Goal: Find specific page/section: Find specific page/section

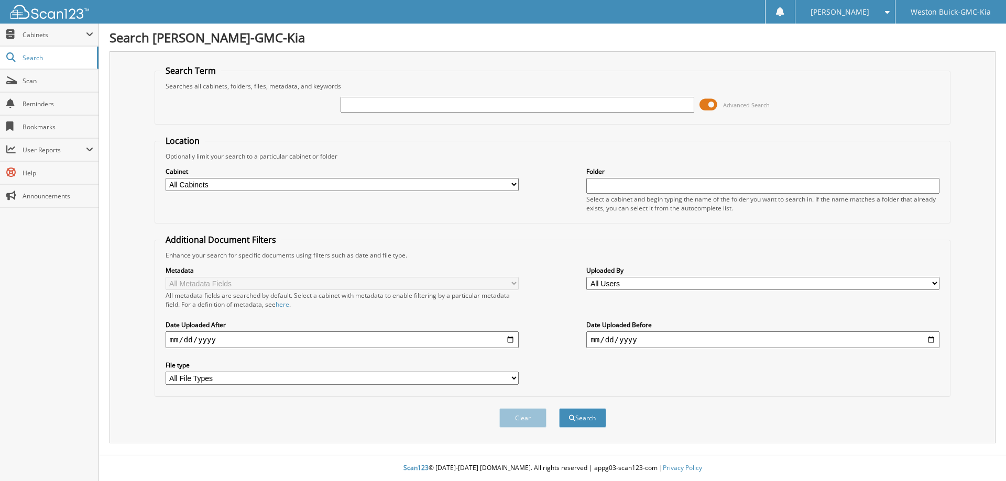
click at [712, 102] on span at bounding box center [708, 105] width 18 height 16
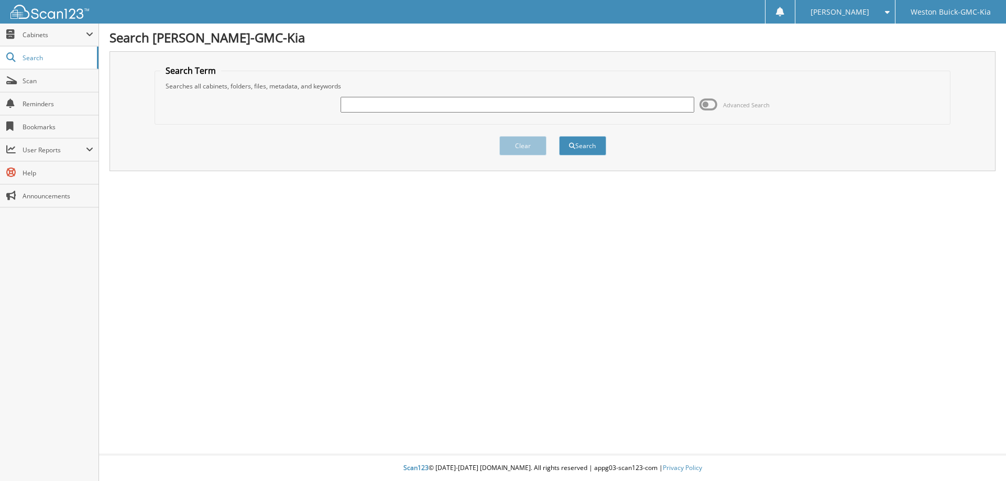
click at [466, 112] on input "text" at bounding box center [516, 105] width 353 height 16
type input "725638"
click at [559, 136] on button "Search" at bounding box center [582, 145] width 47 height 19
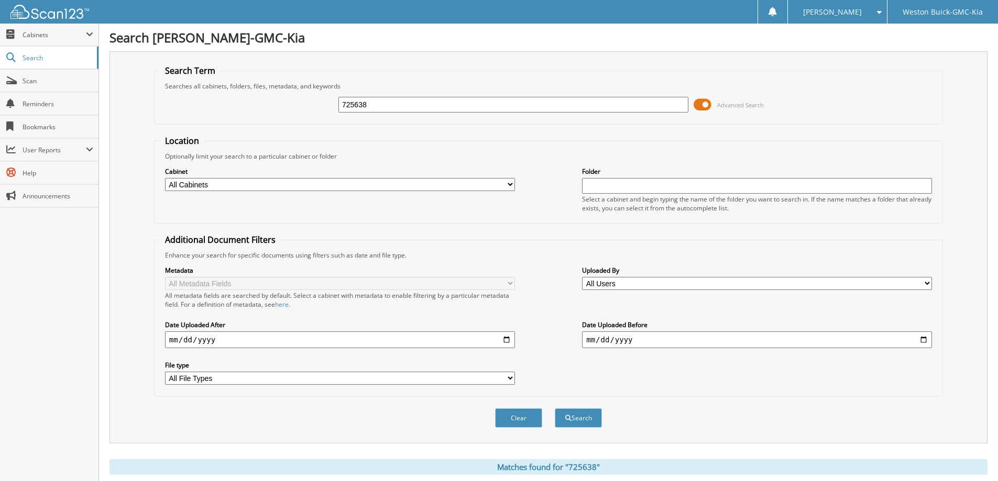
click at [701, 105] on span at bounding box center [703, 105] width 18 height 16
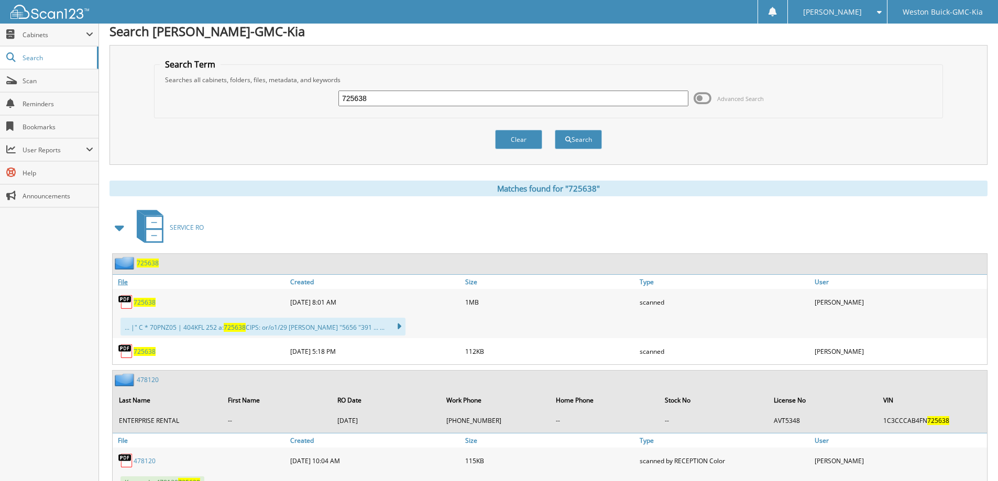
scroll to position [48, 0]
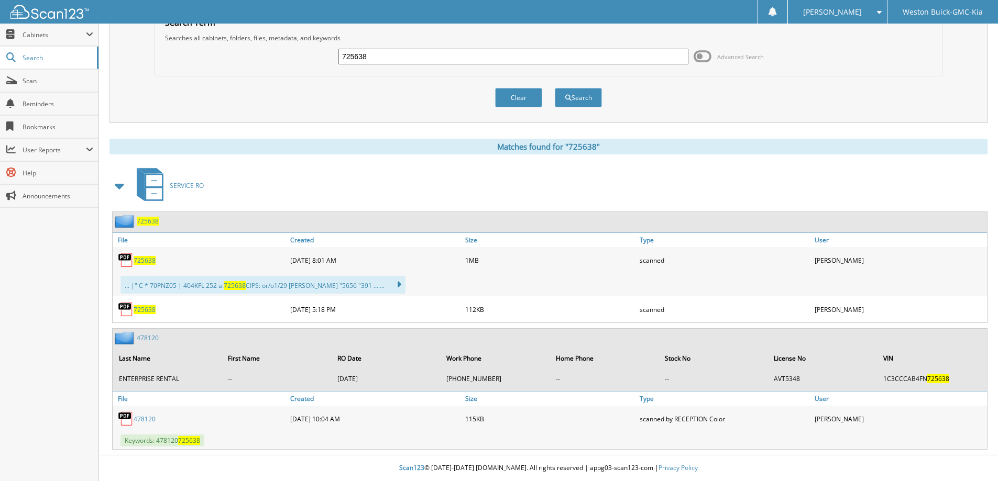
click at [144, 261] on span "725638" at bounding box center [145, 260] width 22 height 9
click at [143, 259] on span "725638" at bounding box center [145, 260] width 22 height 9
click at [391, 56] on input "725638" at bounding box center [513, 57] width 350 height 16
type input "725008"
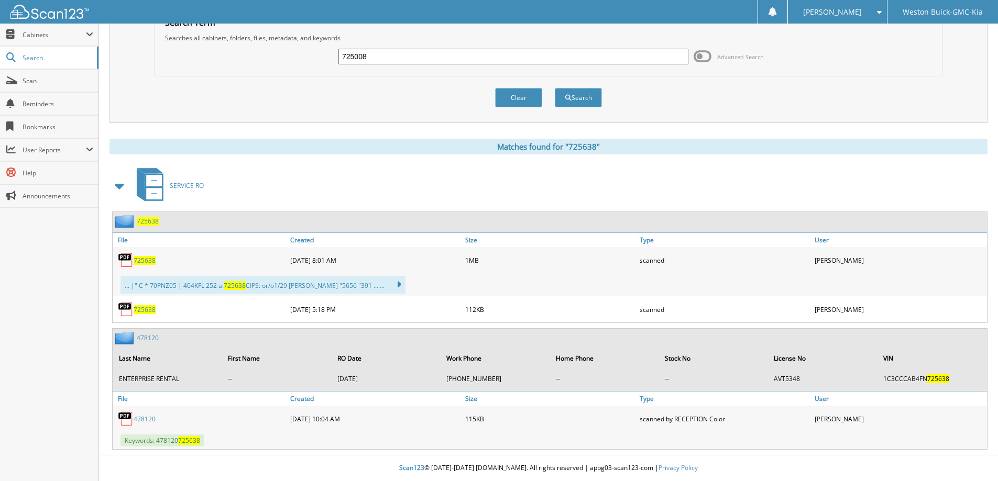
click at [555, 88] on button "Search" at bounding box center [578, 97] width 47 height 19
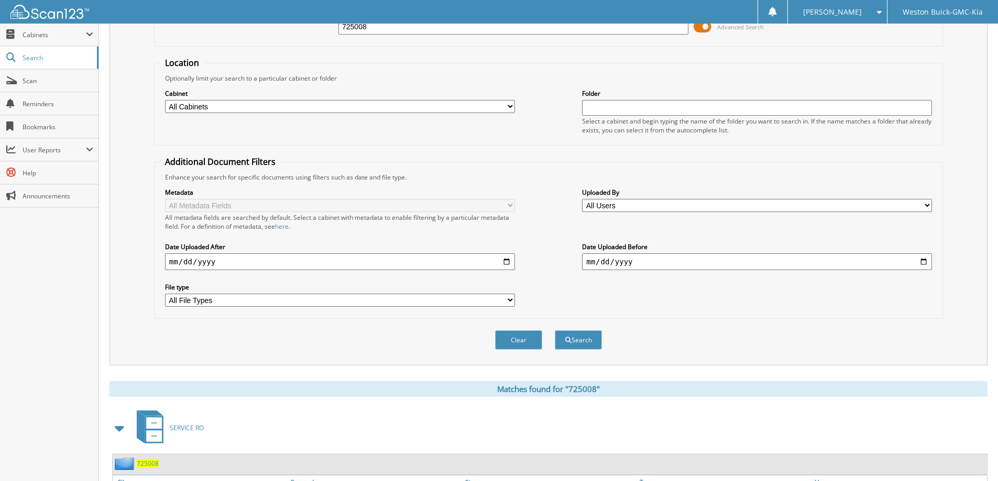
scroll to position [168, 0]
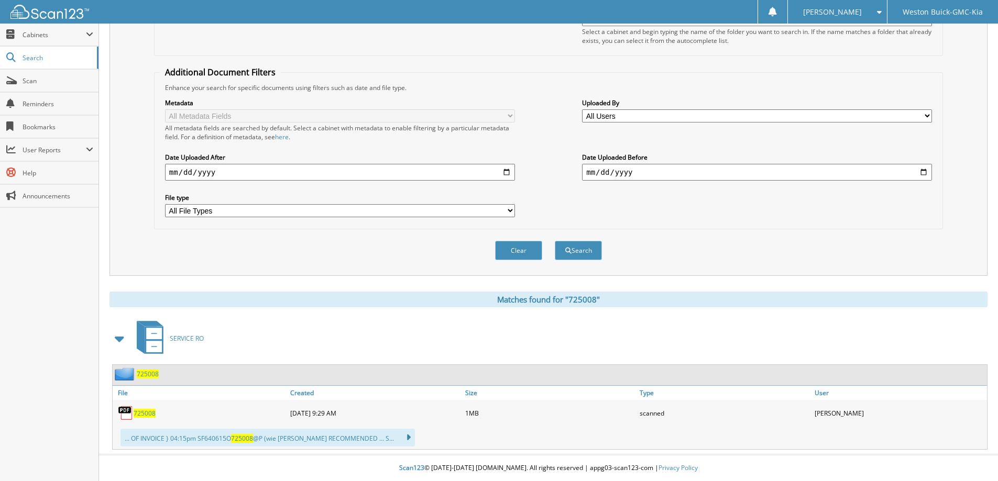
click at [145, 412] on span "725008" at bounding box center [145, 413] width 22 height 9
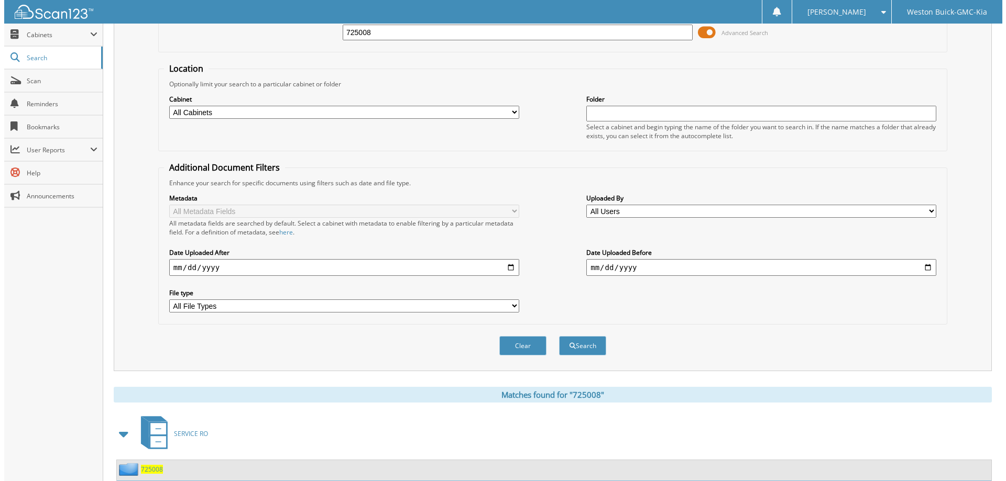
scroll to position [0, 0]
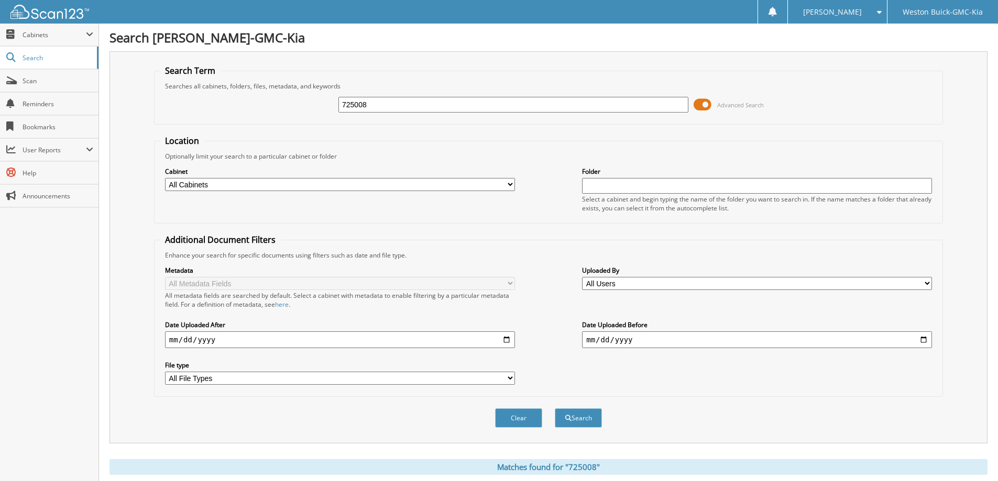
click at [704, 105] on span at bounding box center [703, 105] width 18 height 16
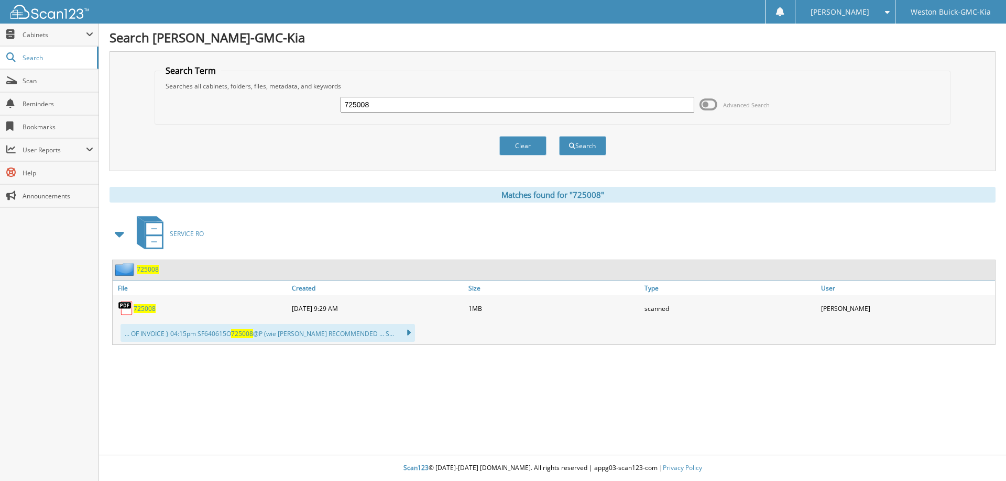
click at [377, 107] on input "725008" at bounding box center [516, 105] width 353 height 16
type input "724661"
click at [559, 136] on button "Search" at bounding box center [582, 145] width 47 height 19
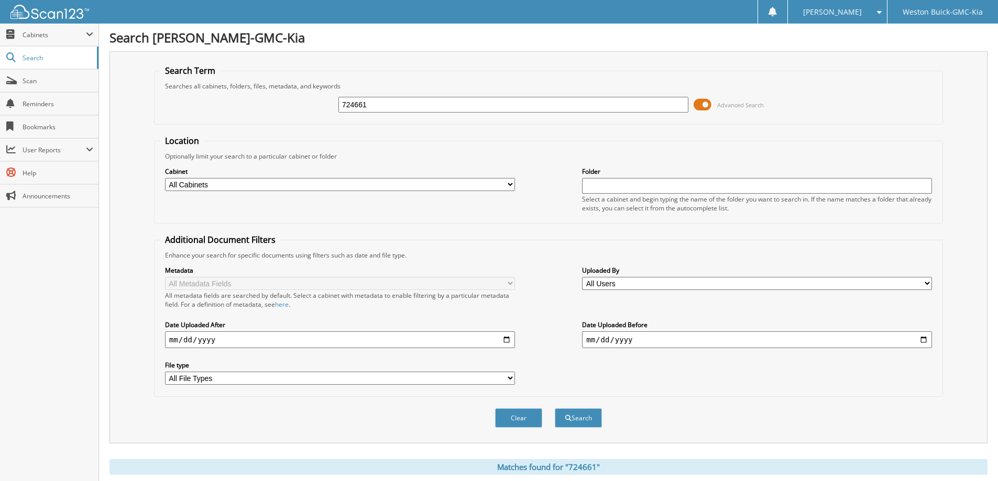
scroll to position [255, 0]
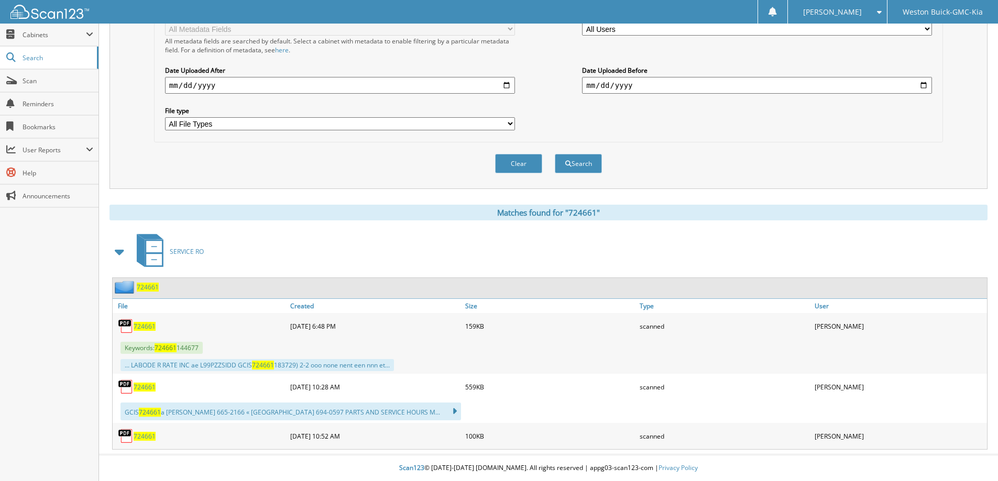
click at [145, 322] on span "724661" at bounding box center [145, 326] width 22 height 9
click at [147, 386] on span "724661" at bounding box center [145, 387] width 22 height 9
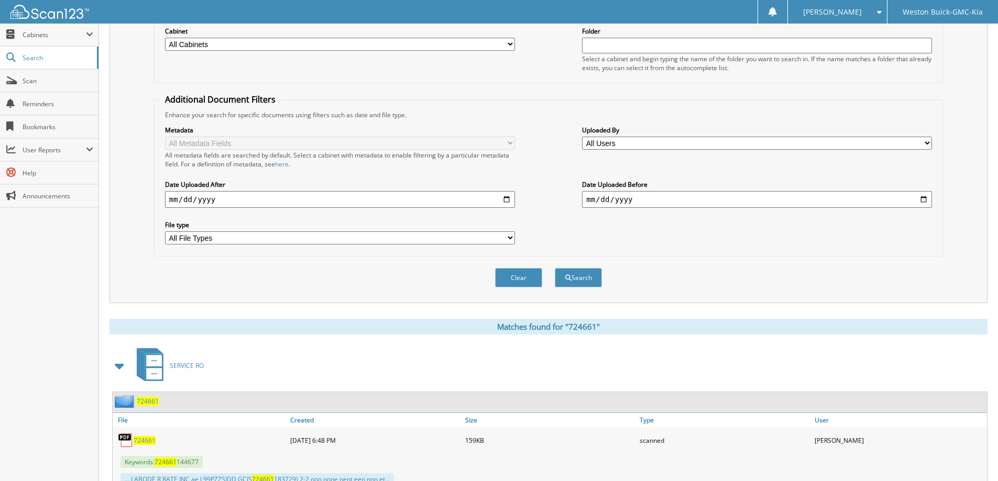
scroll to position [46, 0]
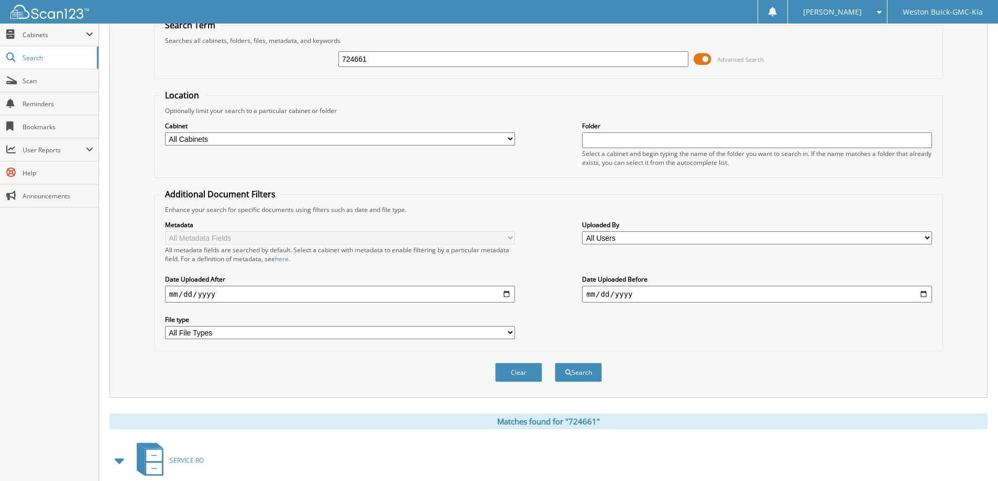
click at [706, 58] on span at bounding box center [703, 59] width 18 height 16
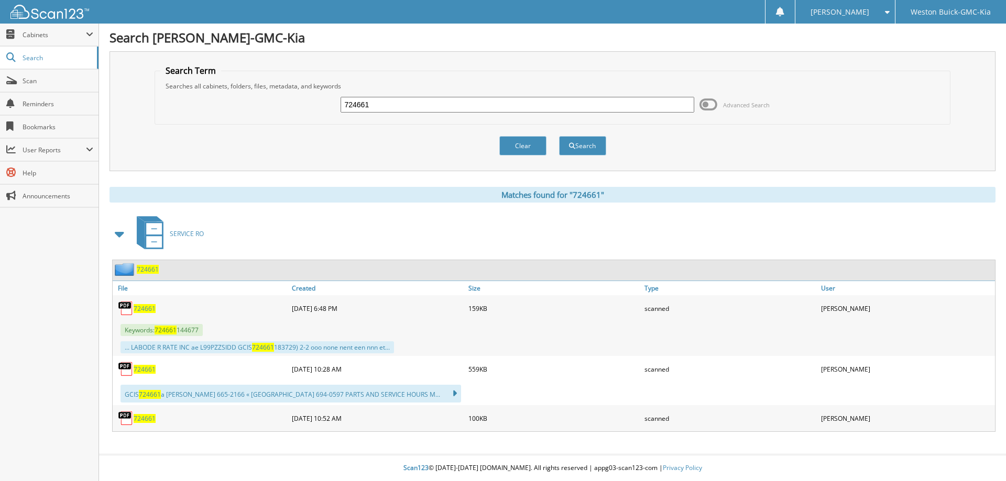
click at [419, 108] on input "724661" at bounding box center [516, 105] width 353 height 16
type input "721428"
click at [559, 136] on button "Search" at bounding box center [582, 145] width 47 height 19
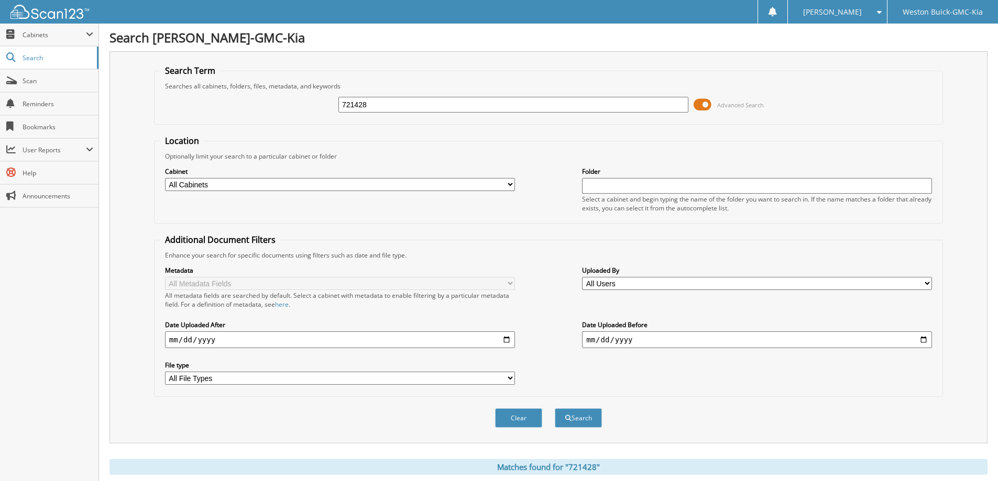
click at [705, 99] on span at bounding box center [703, 105] width 18 height 16
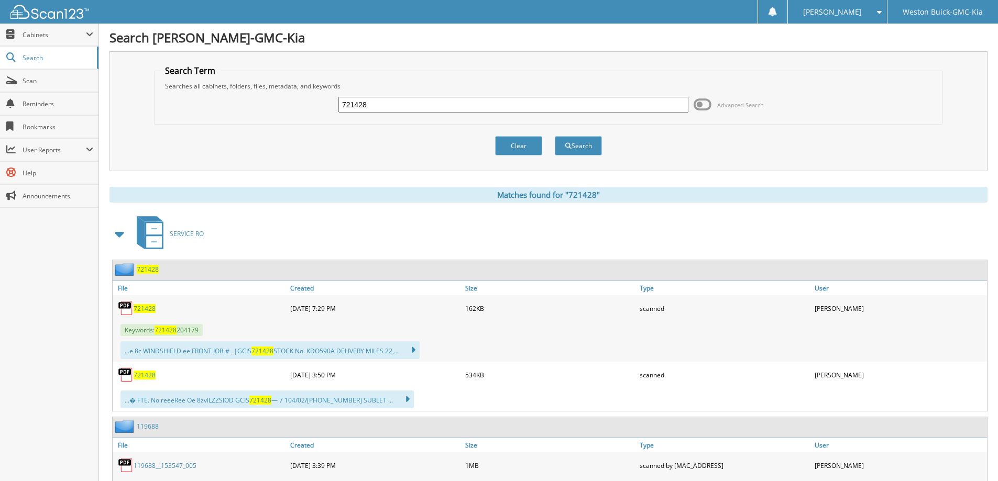
click at [136, 374] on span "721428" at bounding box center [145, 375] width 22 height 9
click at [447, 106] on input "721428" at bounding box center [513, 105] width 350 height 16
click at [447, 105] on input "721428" at bounding box center [513, 105] width 350 height 16
type input "728487"
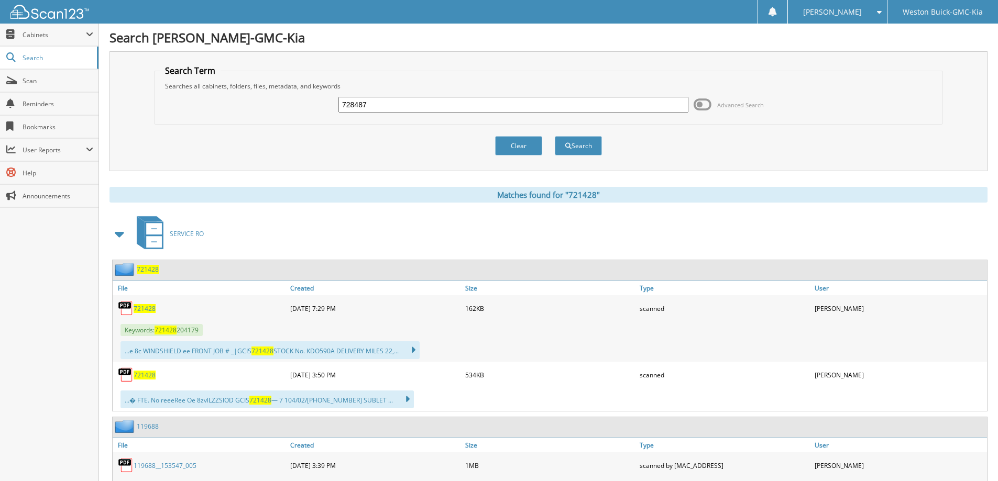
click at [555, 136] on button "Search" at bounding box center [578, 145] width 47 height 19
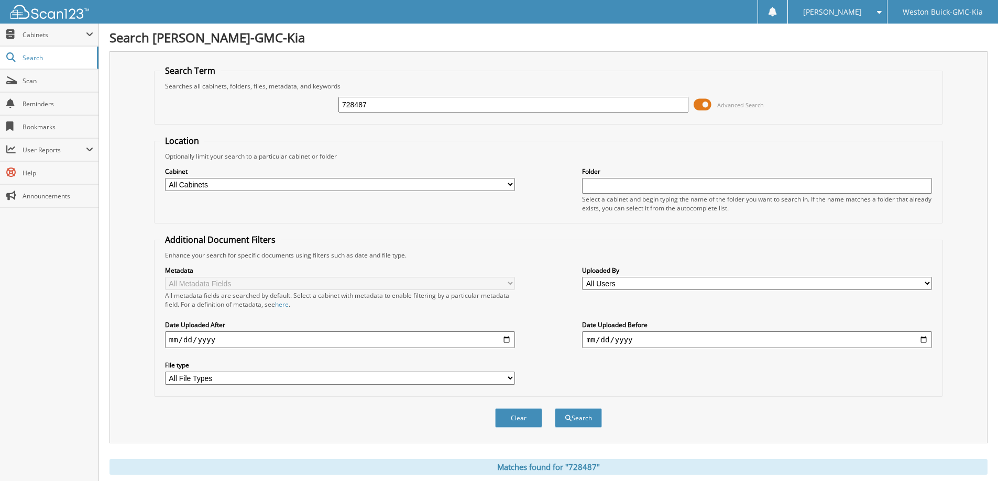
click at [706, 105] on span at bounding box center [703, 105] width 18 height 16
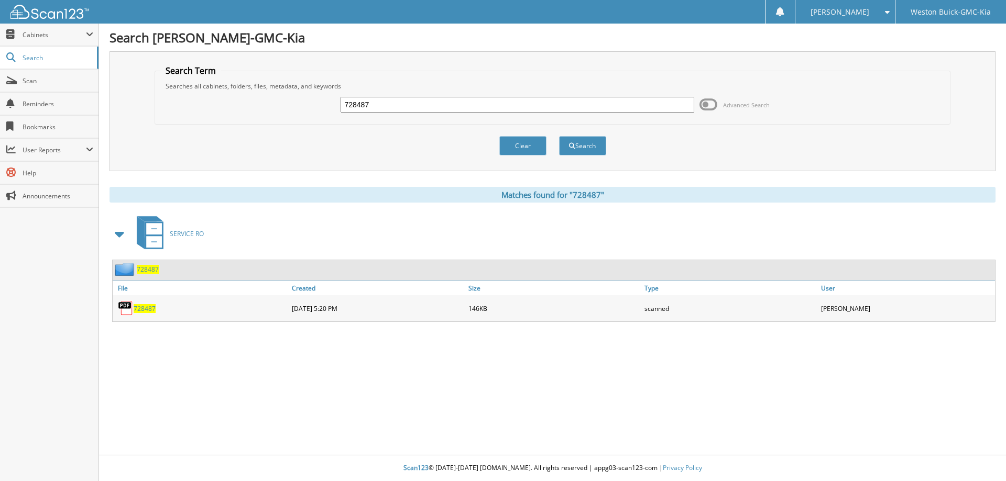
click at [140, 310] on span "728487" at bounding box center [145, 308] width 22 height 9
click at [369, 106] on input "728487" at bounding box center [516, 105] width 353 height 16
type input "721361"
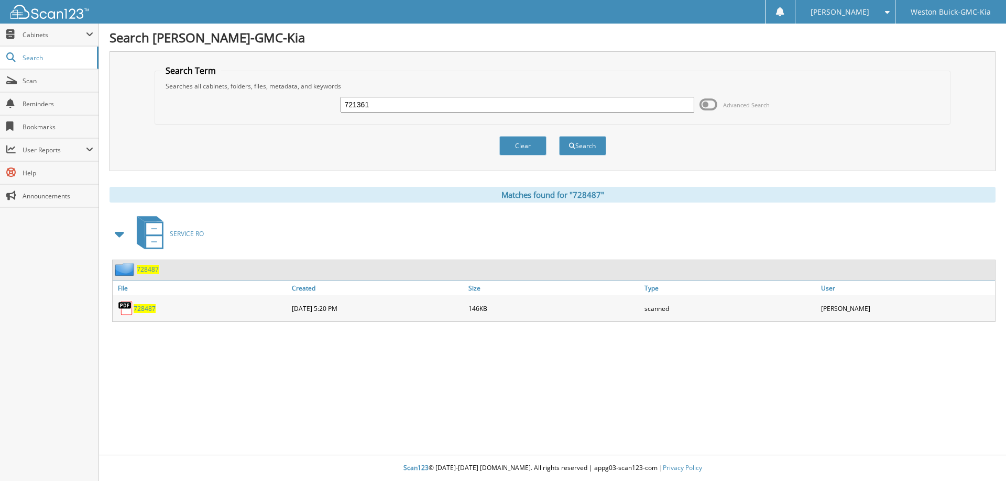
click at [559, 136] on button "Search" at bounding box center [582, 145] width 47 height 19
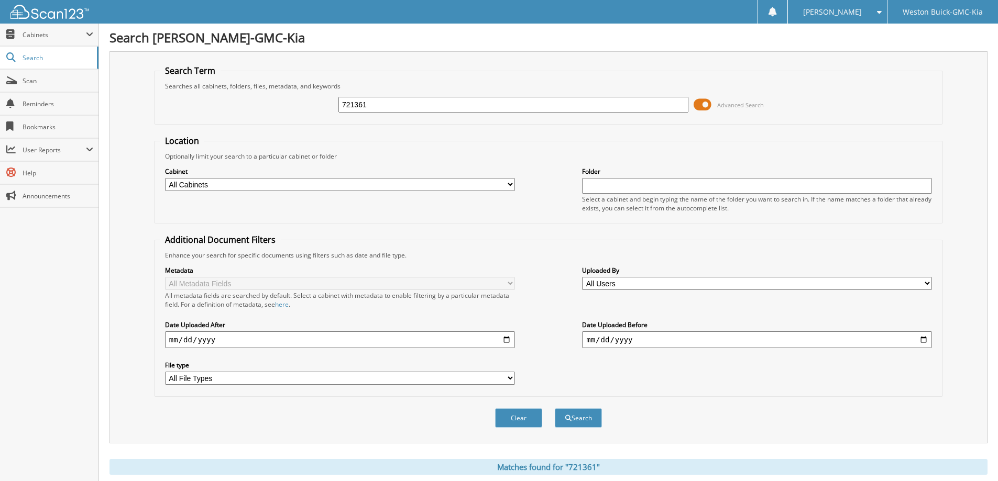
click at [702, 109] on span at bounding box center [703, 105] width 18 height 16
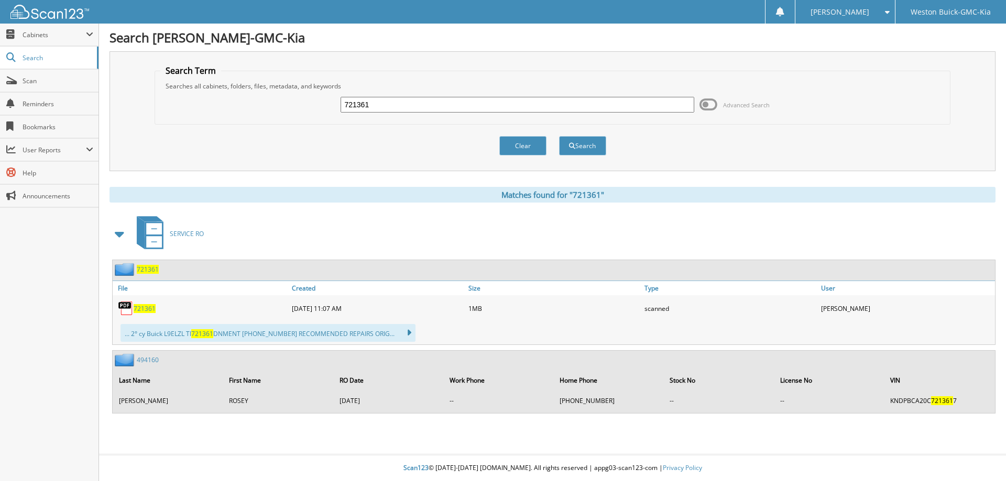
click at [140, 310] on span "721361" at bounding box center [145, 308] width 22 height 9
click at [138, 307] on span "721361" at bounding box center [145, 308] width 22 height 9
click at [382, 105] on input "721361" at bounding box center [516, 105] width 353 height 16
type input "721704"
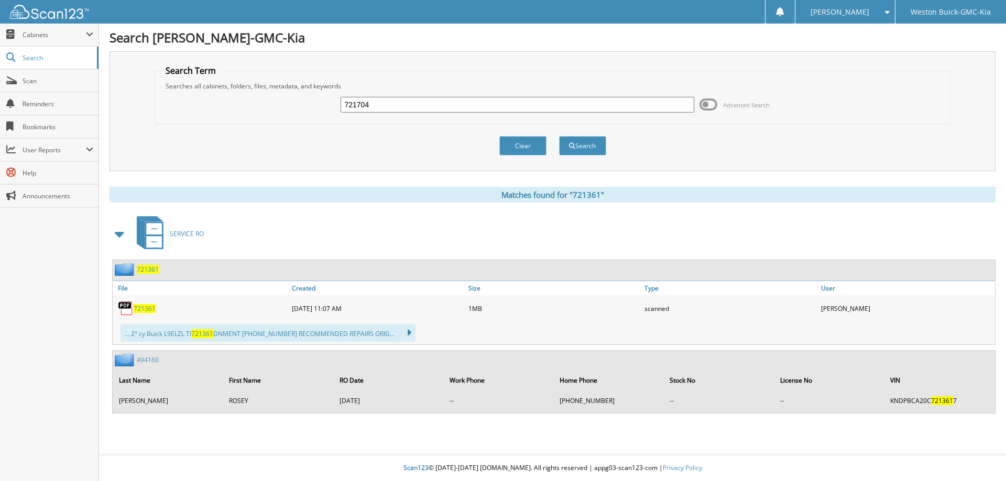
click at [559, 136] on button "Search" at bounding box center [582, 145] width 47 height 19
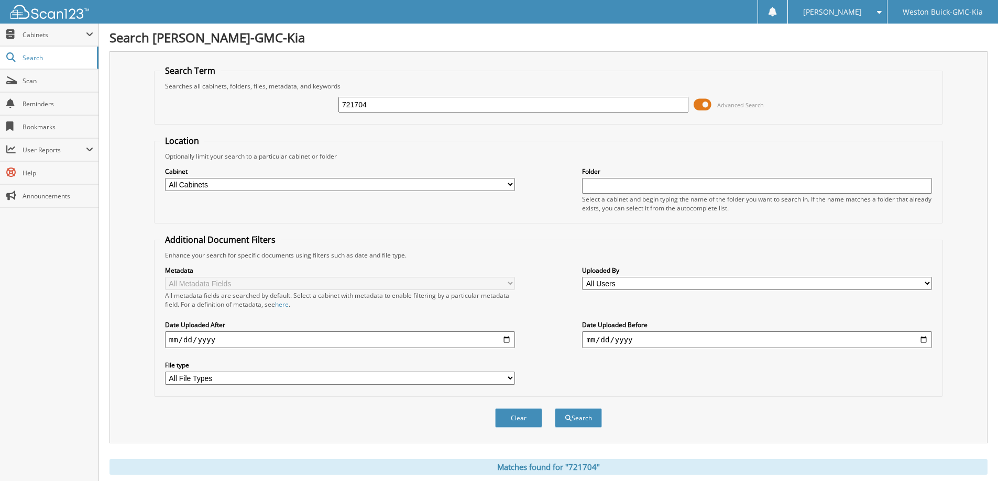
click at [702, 103] on span at bounding box center [703, 105] width 18 height 16
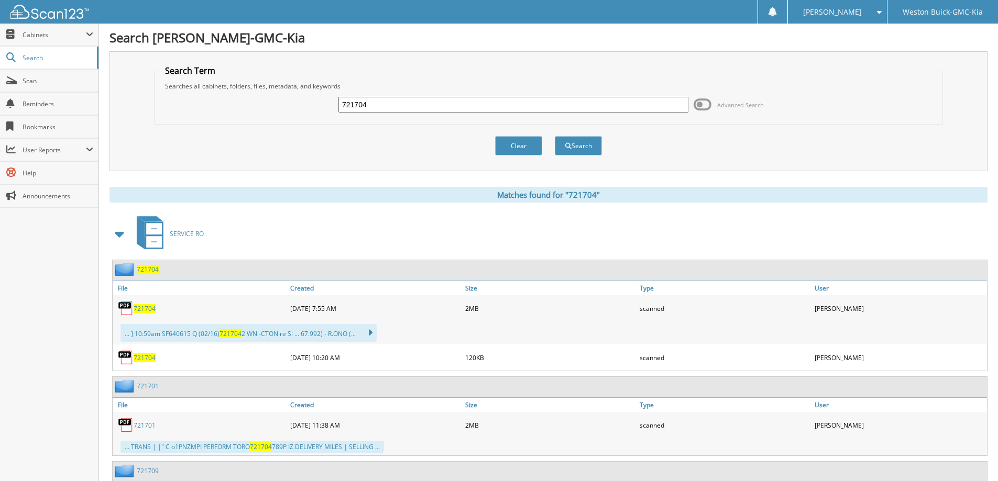
click at [139, 309] on span "721704" at bounding box center [145, 308] width 22 height 9
click at [139, 310] on span "721704" at bounding box center [145, 308] width 22 height 9
click at [405, 95] on div "721704 Advanced Search" at bounding box center [548, 105] width 777 height 28
click at [403, 101] on input "721704" at bounding box center [513, 105] width 350 height 16
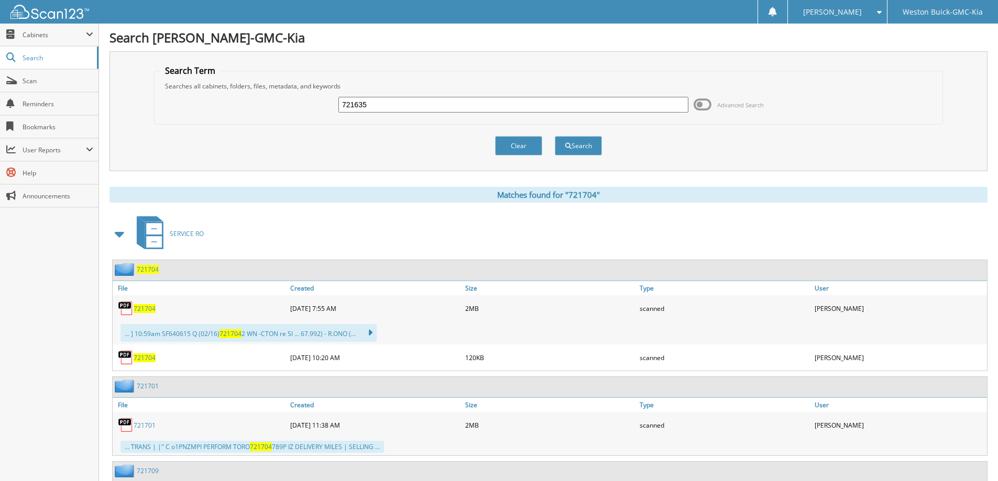
type input "721635"
click at [555, 136] on button "Search" at bounding box center [578, 145] width 47 height 19
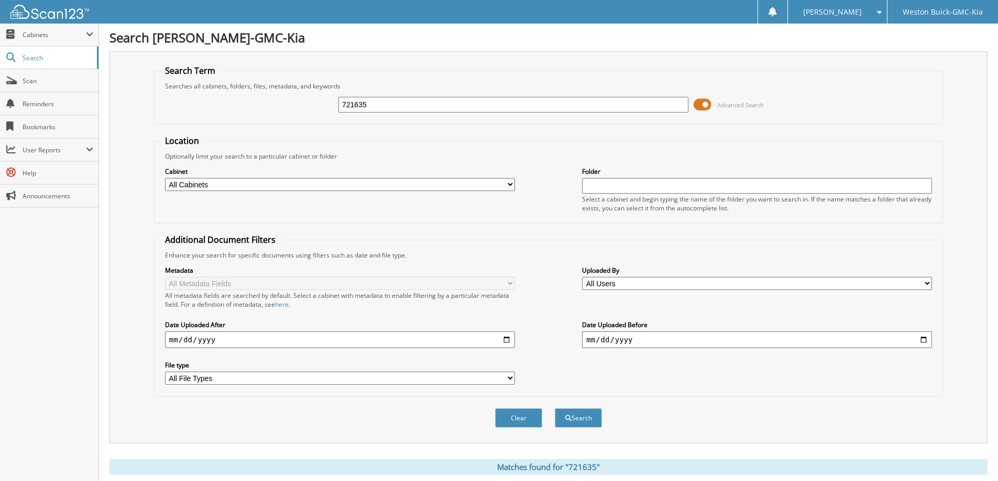
click at [701, 101] on span at bounding box center [703, 105] width 18 height 16
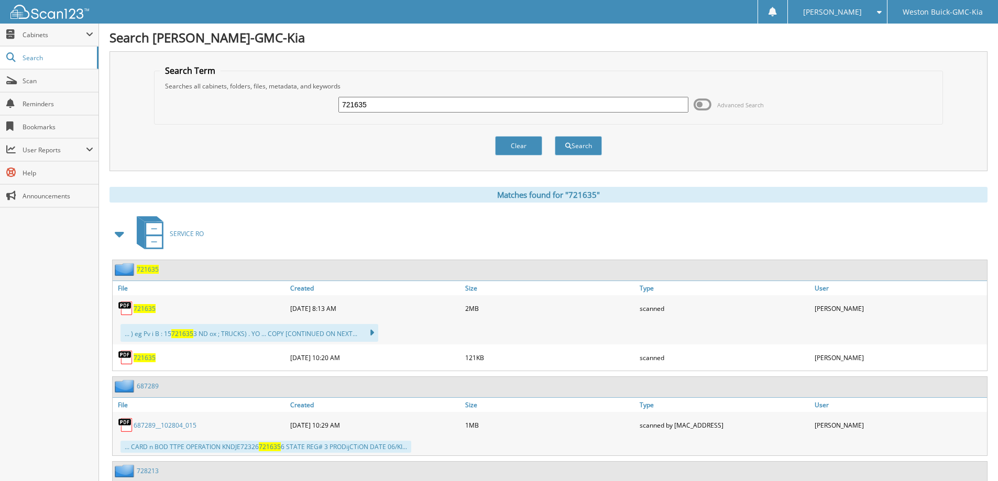
click at [148, 310] on span "721635" at bounding box center [145, 308] width 22 height 9
click at [507, 107] on input "721635" at bounding box center [513, 105] width 350 height 16
type input "723729"
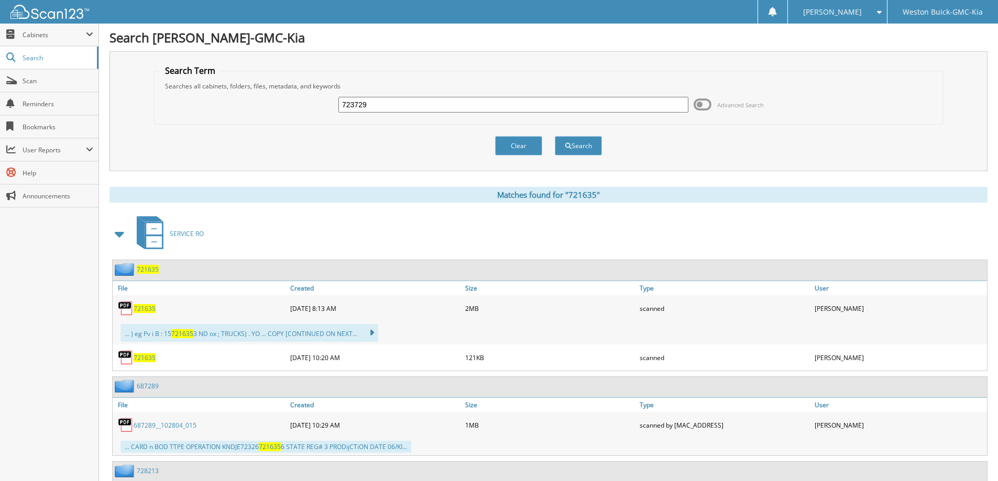
click at [555, 136] on button "Search" at bounding box center [578, 145] width 47 height 19
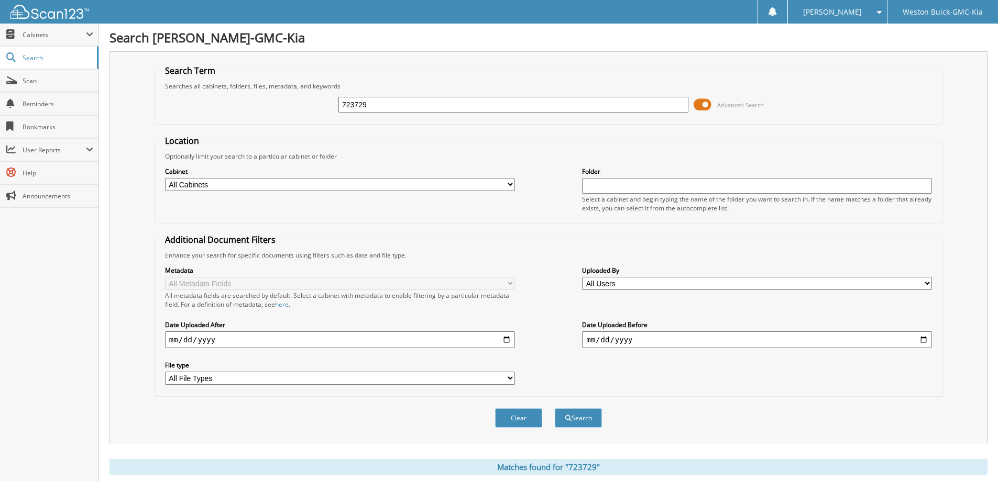
click at [705, 102] on span at bounding box center [703, 105] width 18 height 16
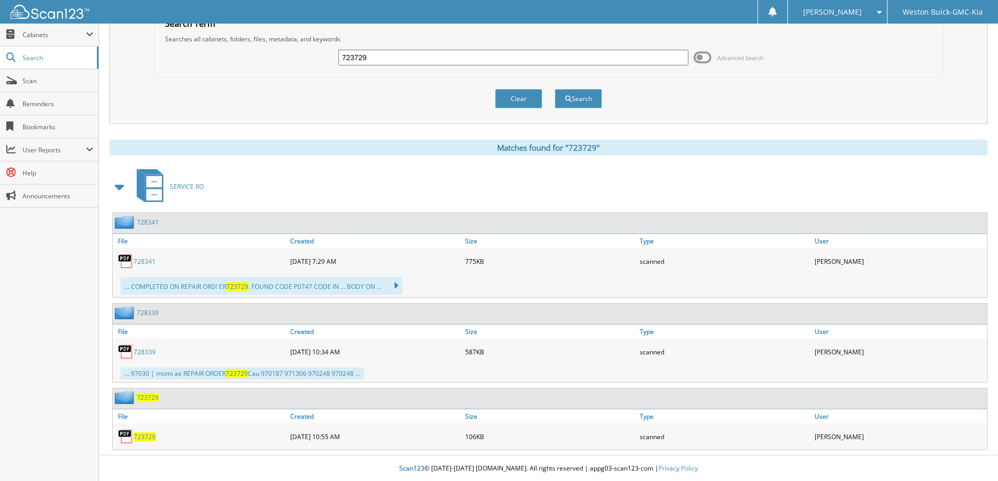
scroll to position [48, 0]
click at [149, 436] on span "723729" at bounding box center [145, 436] width 22 height 9
click at [383, 57] on input "723729" at bounding box center [513, 57] width 350 height 16
drag, startPoint x: 383, startPoint y: 57, endPoint x: 393, endPoint y: 56, distance: 10.6
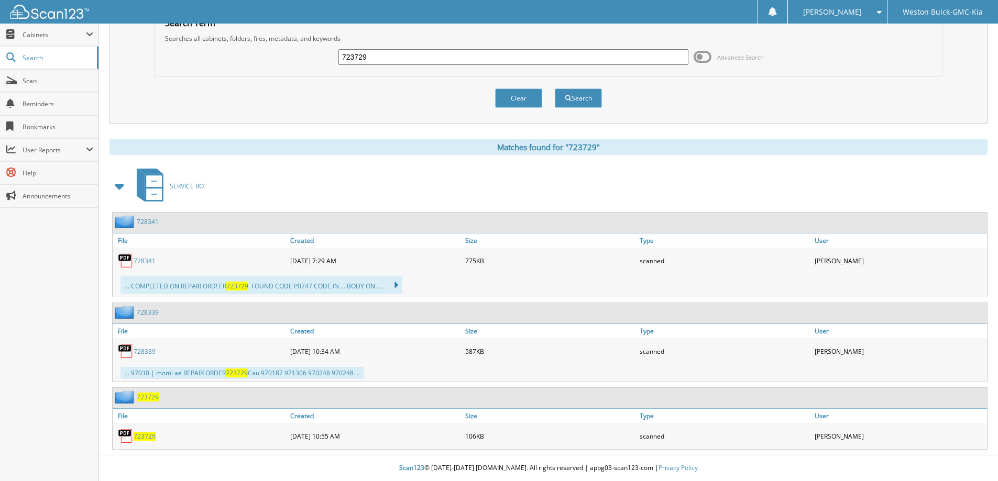
click at [384, 57] on input "723729" at bounding box center [513, 57] width 350 height 16
type input "723692"
click at [555, 89] on button "Search" at bounding box center [578, 98] width 47 height 19
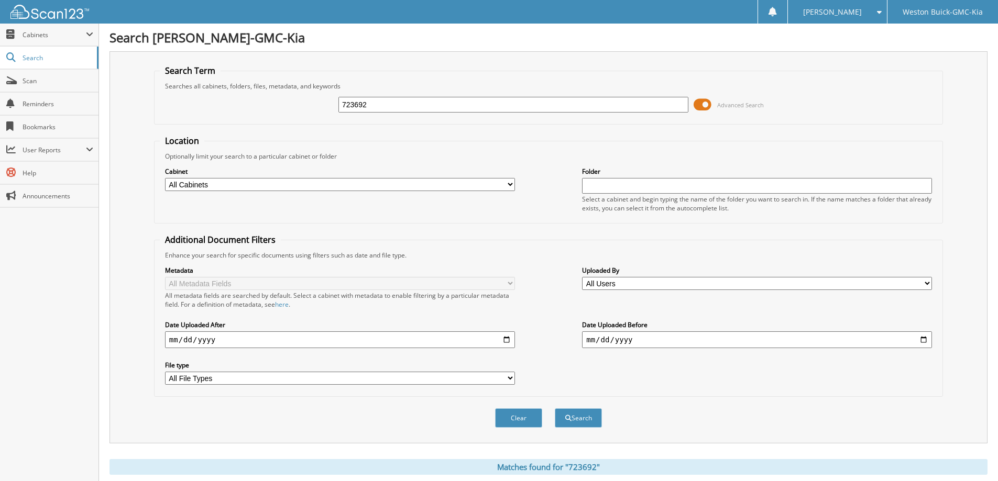
click at [702, 107] on span at bounding box center [703, 105] width 18 height 16
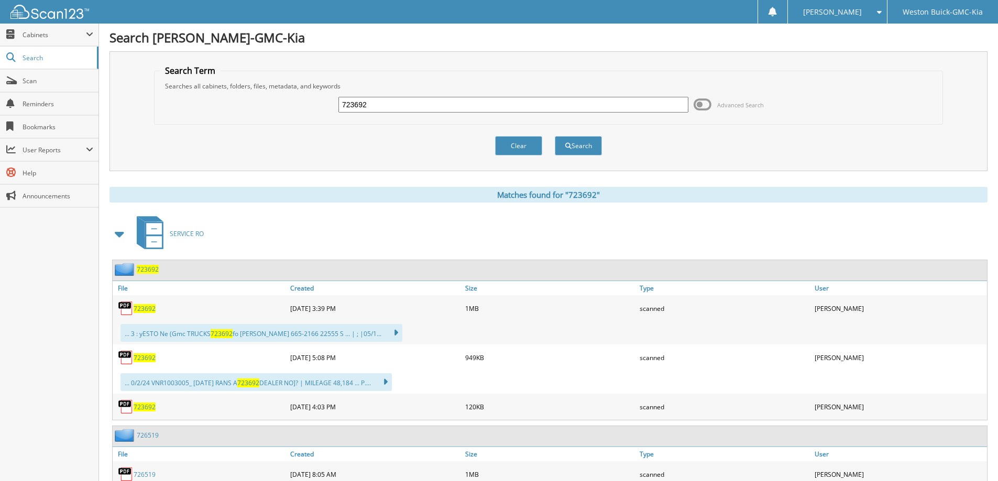
click at [142, 309] on span "723692" at bounding box center [145, 308] width 22 height 9
click at [372, 103] on input "723692" at bounding box center [513, 105] width 350 height 16
type input "723415"
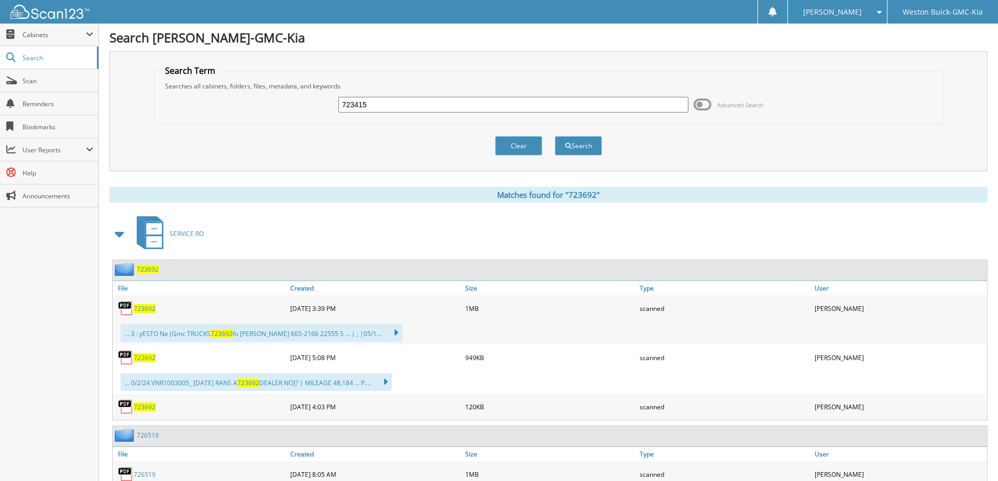
click at [555, 136] on button "Search" at bounding box center [578, 145] width 47 height 19
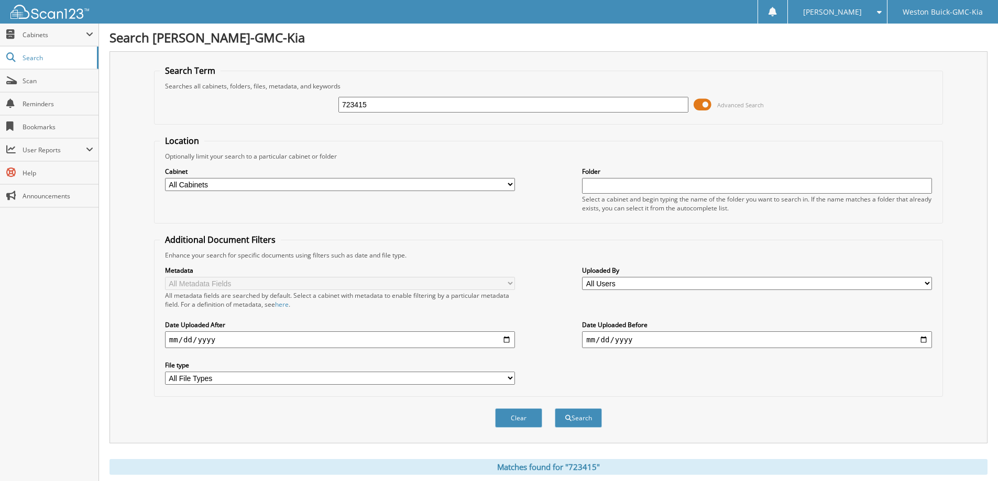
click at [705, 106] on span at bounding box center [703, 105] width 18 height 16
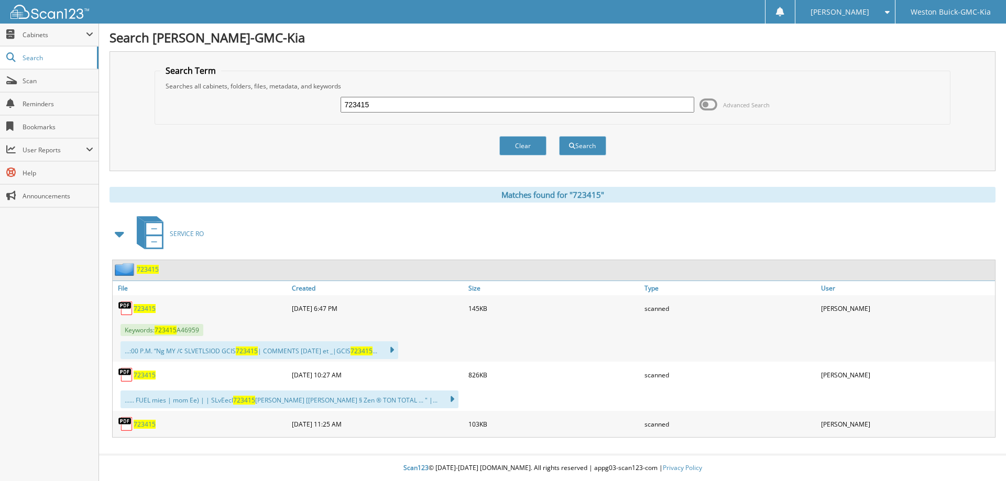
click at [147, 307] on span "723415" at bounding box center [145, 308] width 22 height 9
click at [147, 306] on span "723415" at bounding box center [145, 308] width 22 height 9
click at [150, 375] on span "723415" at bounding box center [145, 375] width 22 height 9
click at [395, 104] on input "723415" at bounding box center [516, 105] width 353 height 16
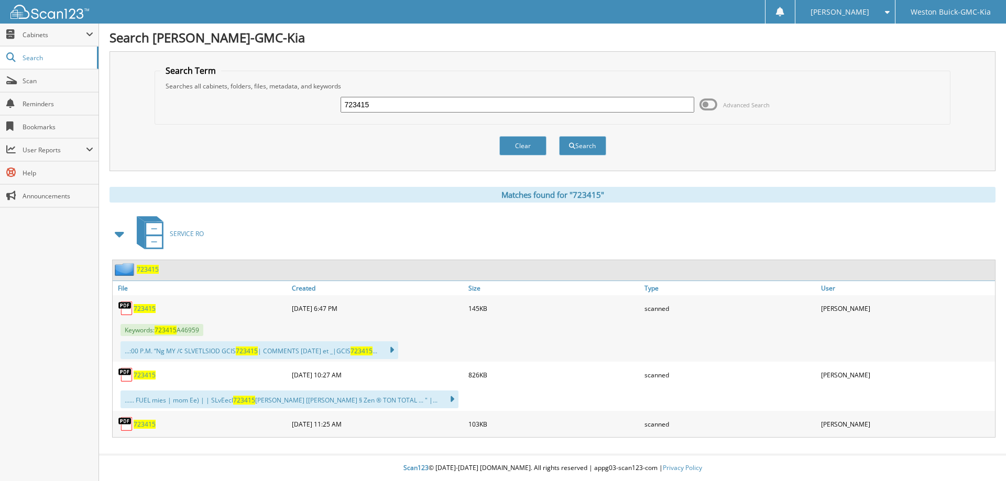
click at [395, 104] on input "723415" at bounding box center [516, 105] width 353 height 16
type input "723568"
click at [559, 136] on button "Search" at bounding box center [582, 145] width 47 height 19
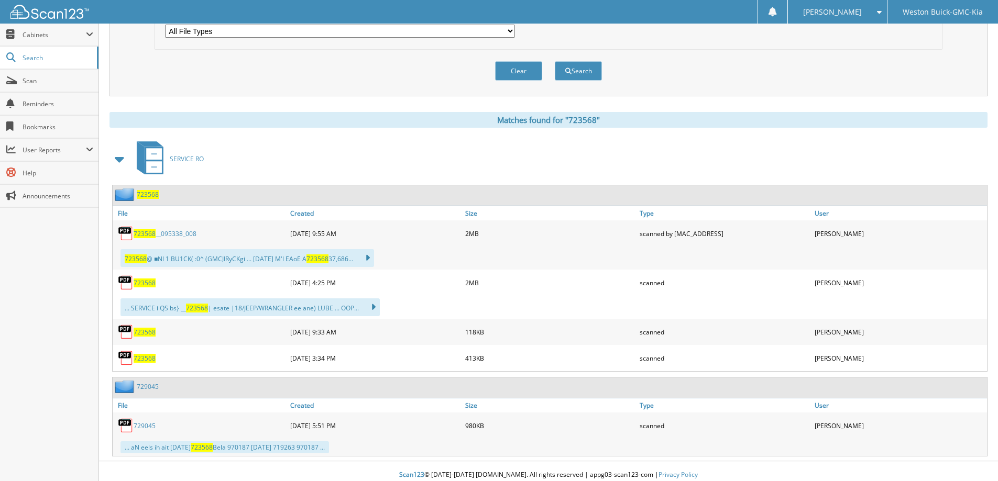
scroll to position [355, 0]
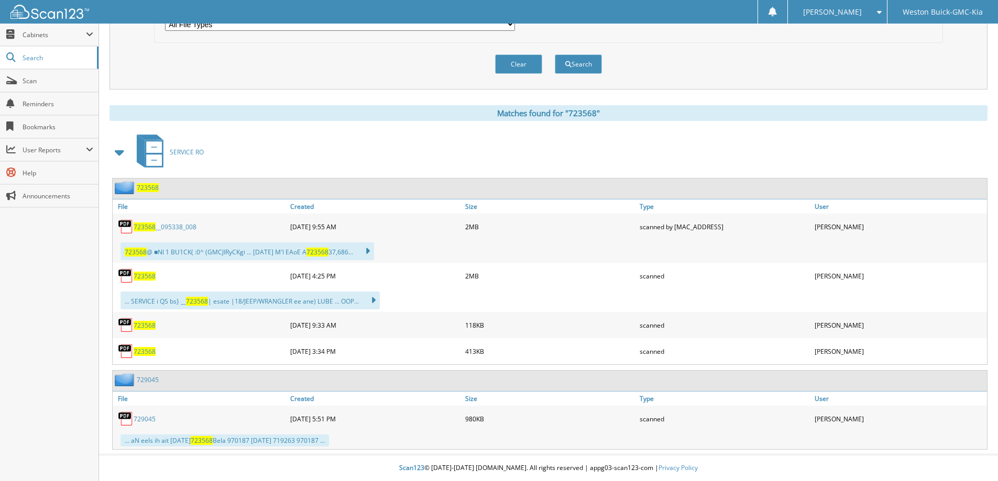
click at [149, 324] on span "723568" at bounding box center [145, 325] width 22 height 9
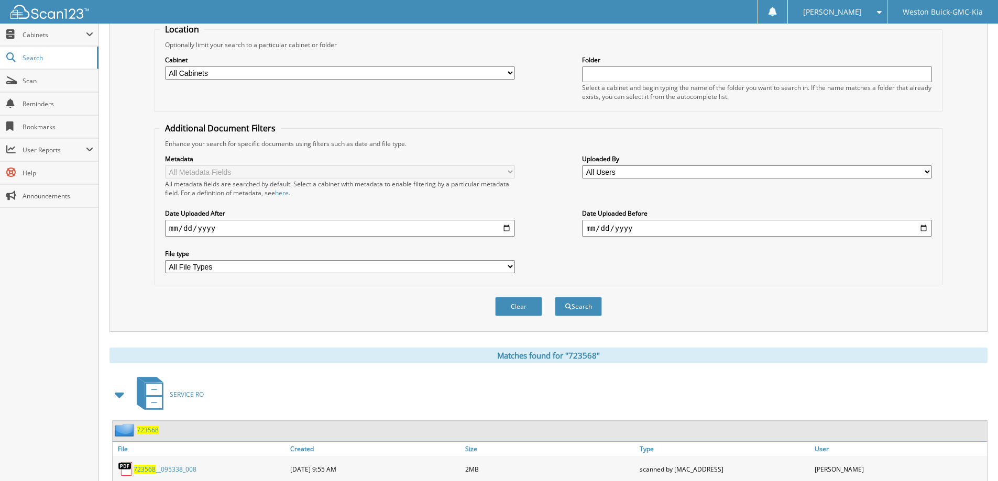
scroll to position [0, 0]
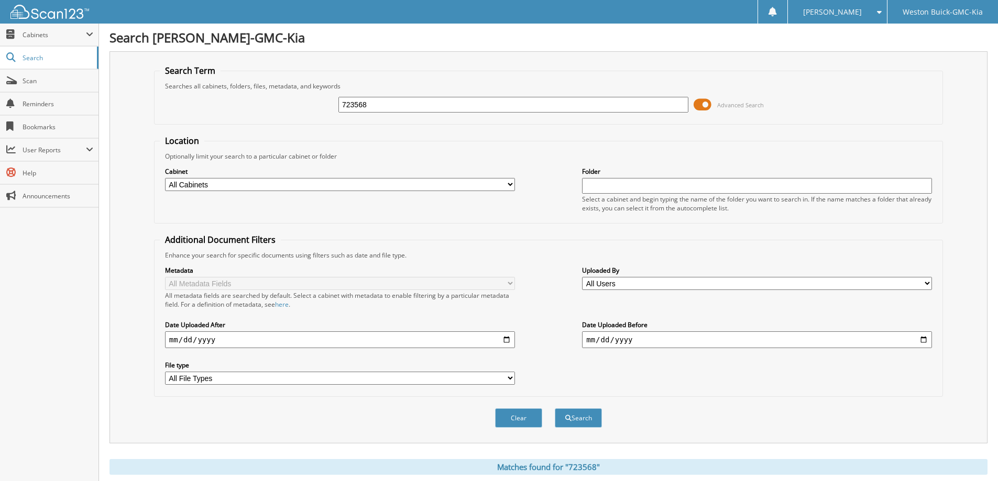
click at [443, 105] on input "723568" at bounding box center [513, 105] width 350 height 16
type input "720354"
click at [555, 409] on button "Search" at bounding box center [578, 418] width 47 height 19
click at [704, 103] on span at bounding box center [703, 105] width 18 height 16
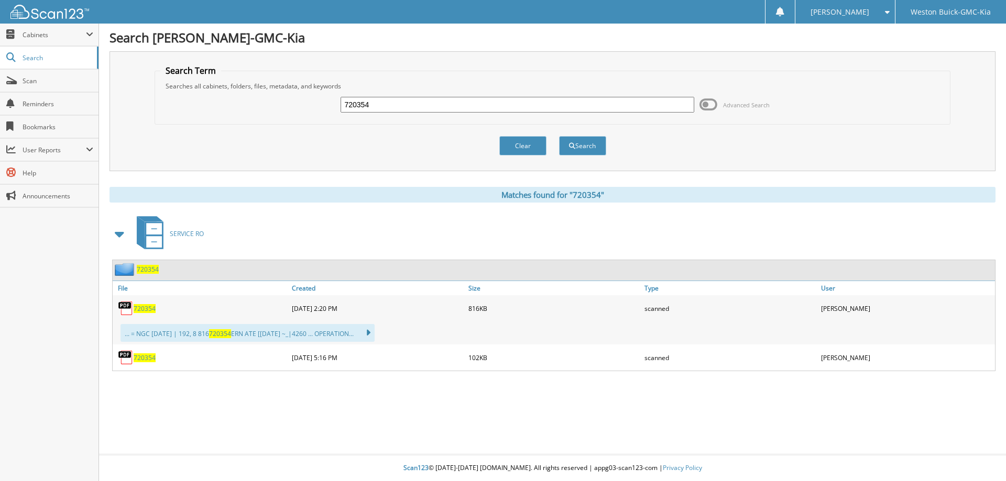
click at [143, 357] on span "720354" at bounding box center [145, 358] width 22 height 9
click at [435, 106] on input "720354" at bounding box center [516, 105] width 353 height 16
click at [378, 108] on input "720354" at bounding box center [516, 105] width 353 height 16
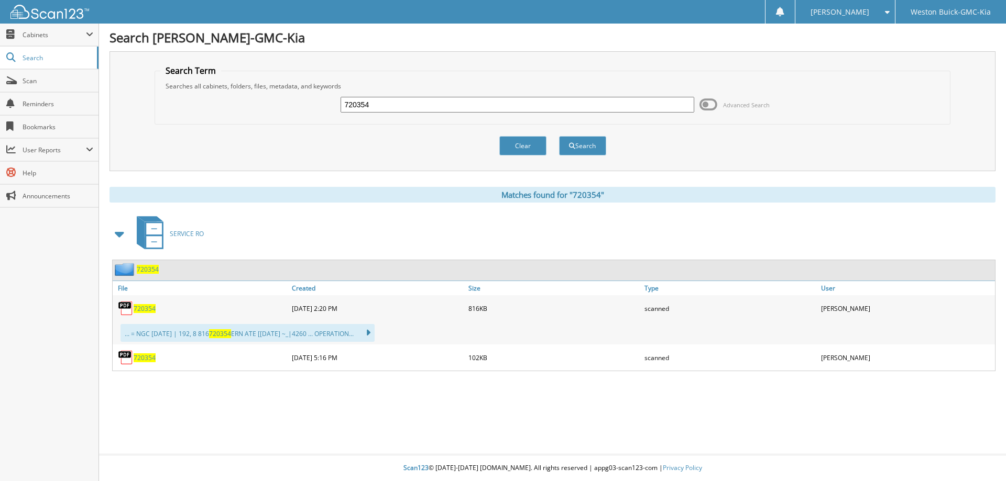
click at [378, 108] on input "720354" at bounding box center [516, 105] width 353 height 16
type input "719737"
click at [559, 136] on button "Search" at bounding box center [582, 145] width 47 height 19
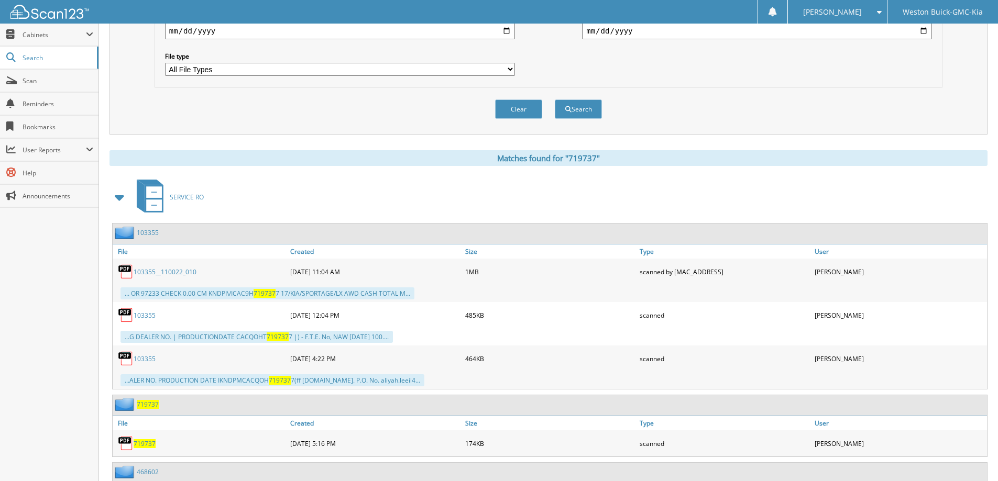
scroll to position [314, 0]
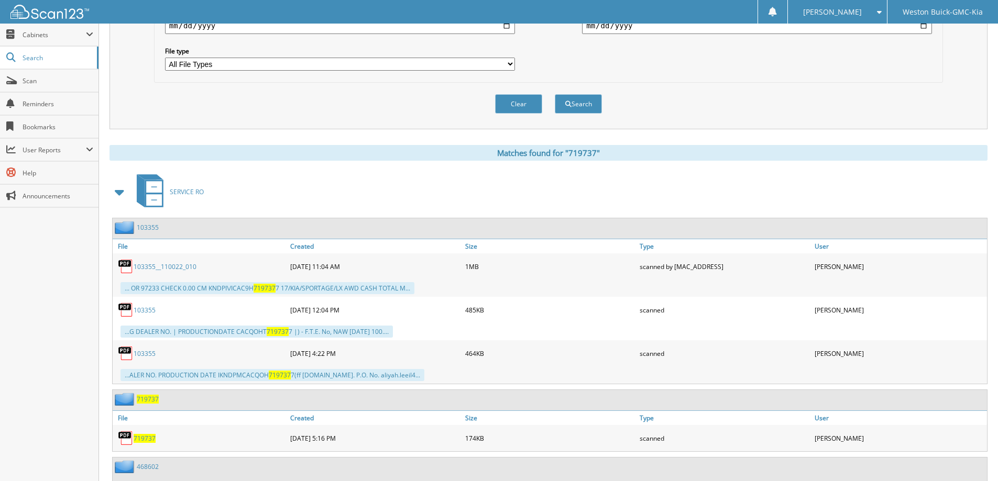
click at [142, 439] on span "719737" at bounding box center [145, 438] width 22 height 9
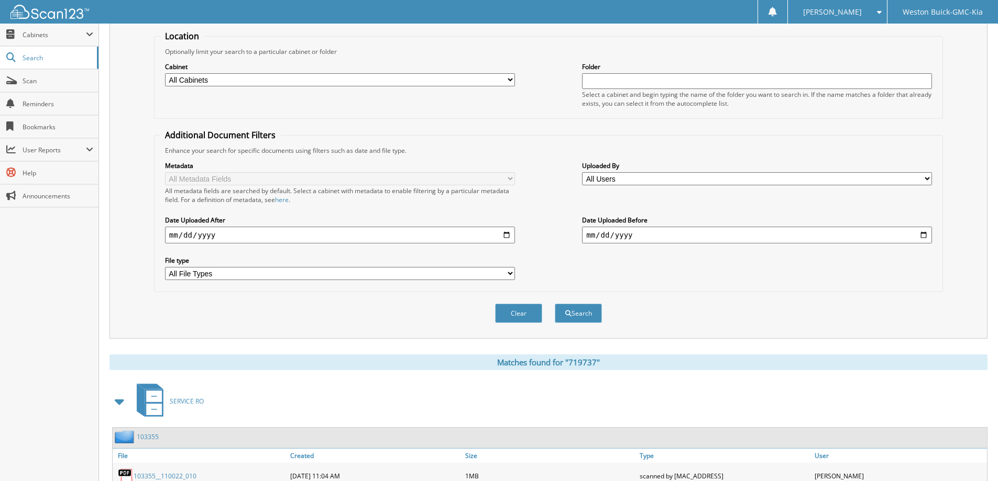
scroll to position [0, 0]
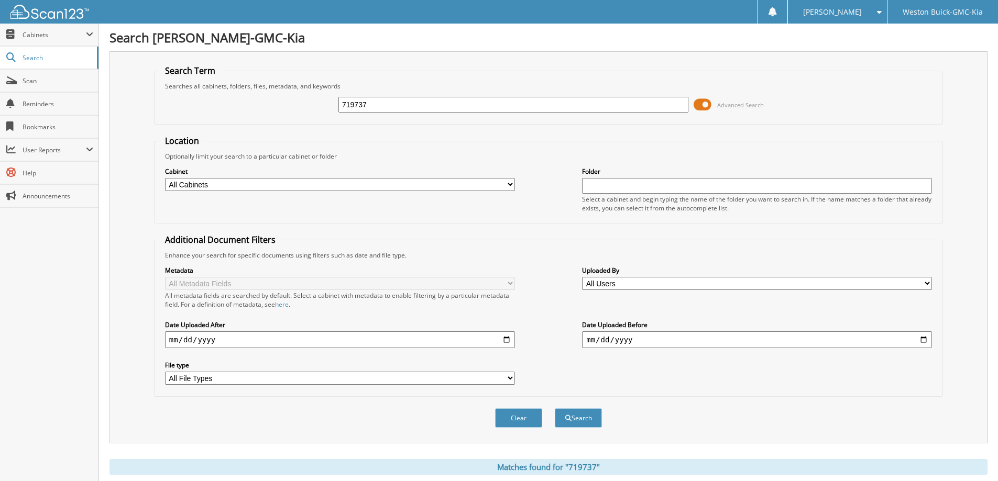
click at [435, 102] on input "719737" at bounding box center [513, 105] width 350 height 16
type input "719982"
click at [555, 409] on button "Search" at bounding box center [578, 418] width 47 height 19
click at [706, 104] on span at bounding box center [703, 105] width 18 height 16
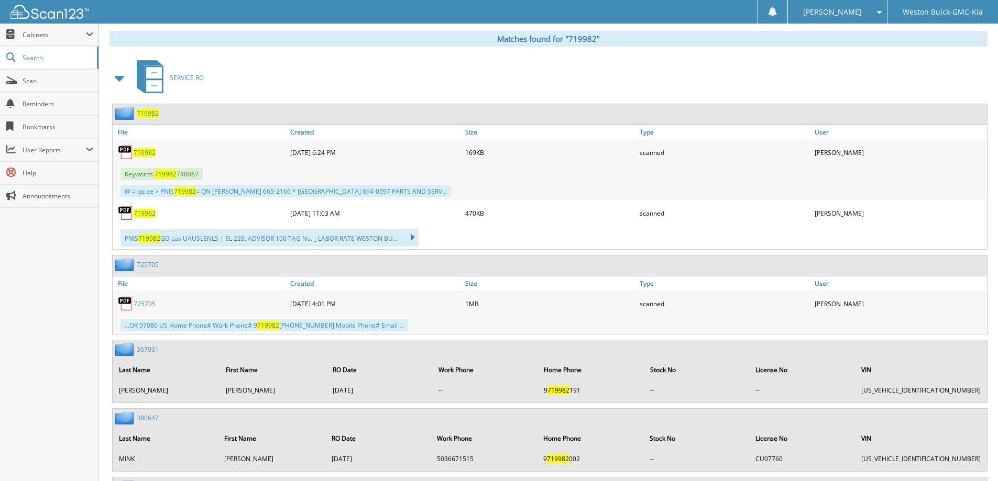
scroll to position [157, 0]
click at [141, 214] on span "719982" at bounding box center [145, 212] width 22 height 9
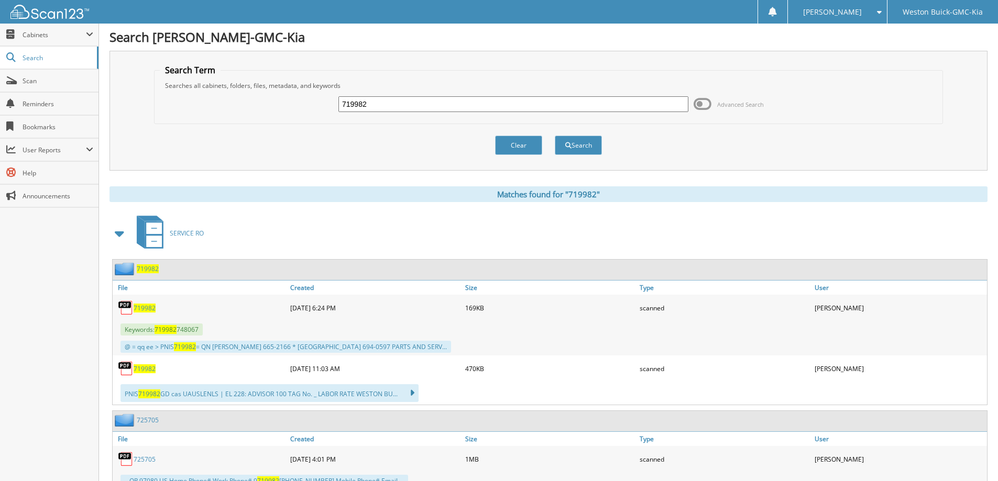
scroll to position [0, 0]
click at [583, 111] on input "719982" at bounding box center [513, 105] width 350 height 16
click at [582, 109] on input "719982" at bounding box center [513, 105] width 350 height 16
type input "719877"
click at [555, 136] on button "Search" at bounding box center [578, 145] width 47 height 19
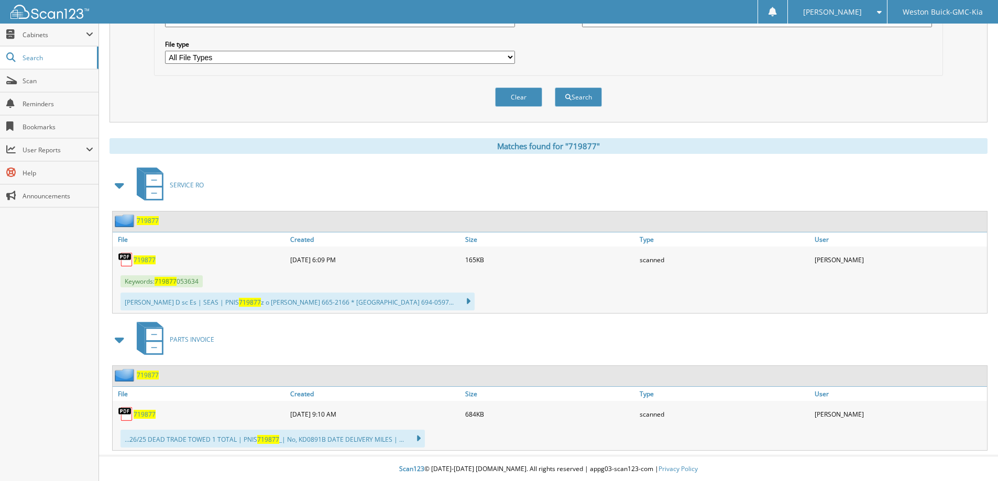
scroll to position [323, 0]
click at [142, 416] on span "719877" at bounding box center [145, 413] width 22 height 9
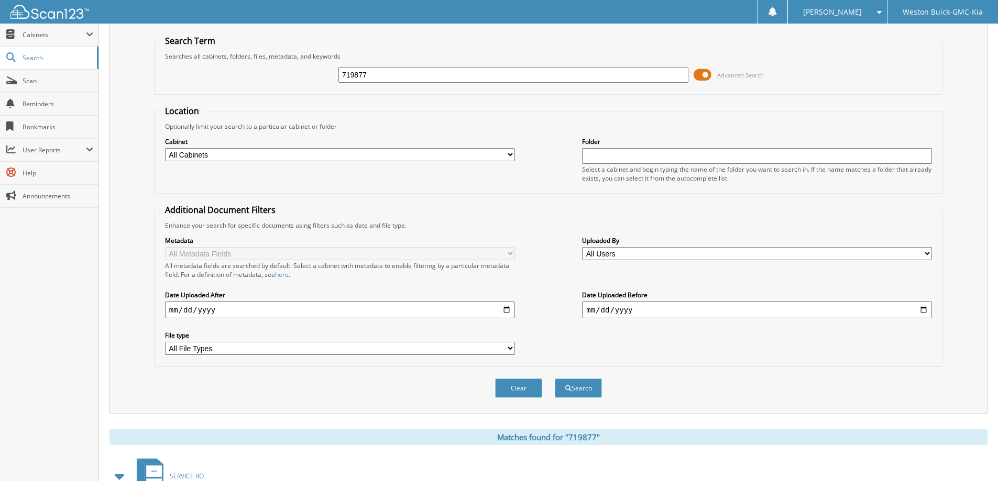
scroll to position [0, 0]
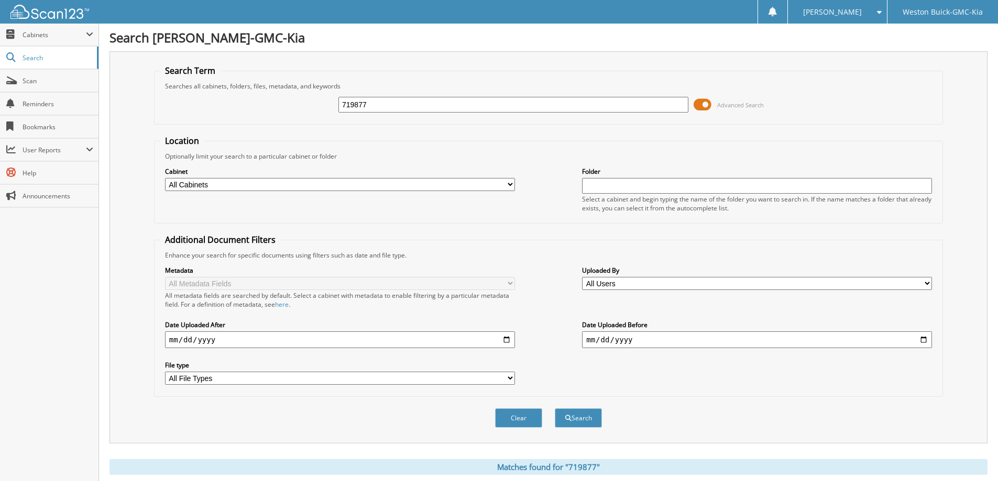
click at [440, 103] on input "719877" at bounding box center [513, 105] width 350 height 16
type input "718103"
click at [555, 409] on button "Search" at bounding box center [578, 418] width 47 height 19
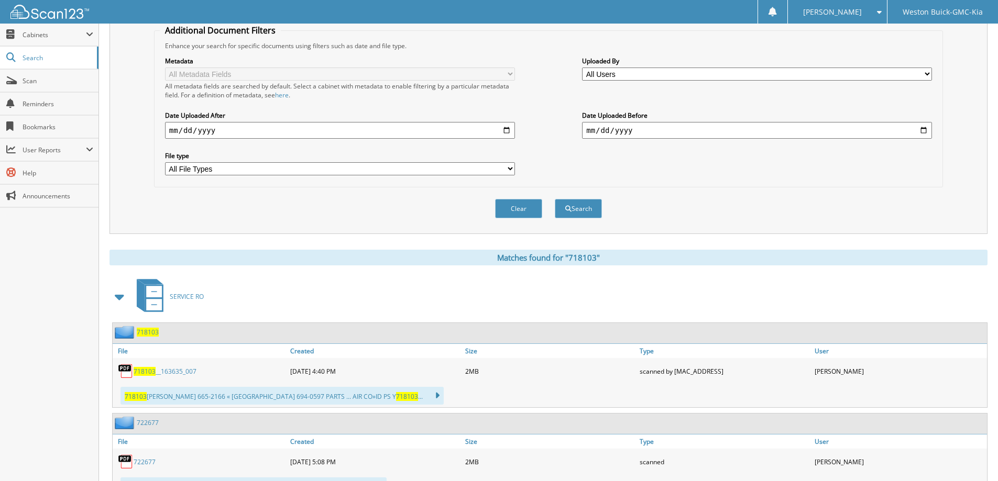
scroll to position [367, 0]
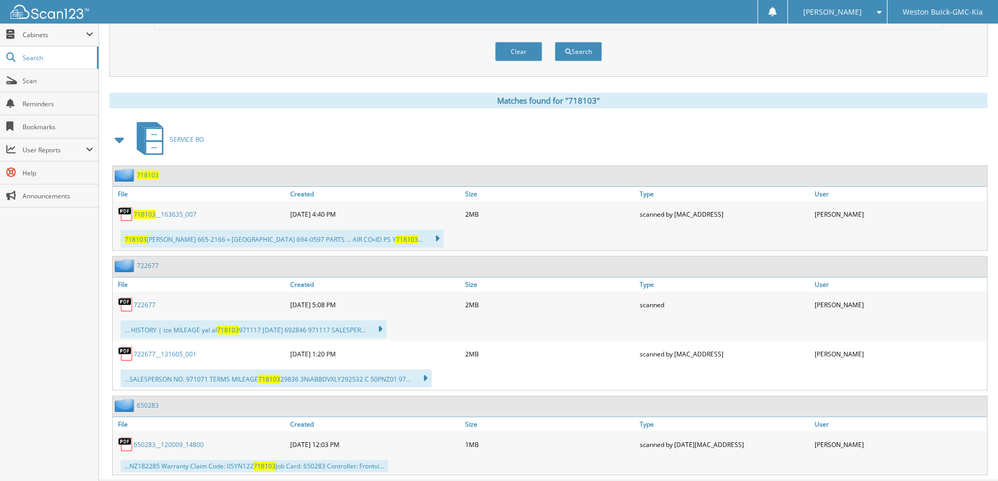
click at [145, 216] on span "718103" at bounding box center [145, 214] width 22 height 9
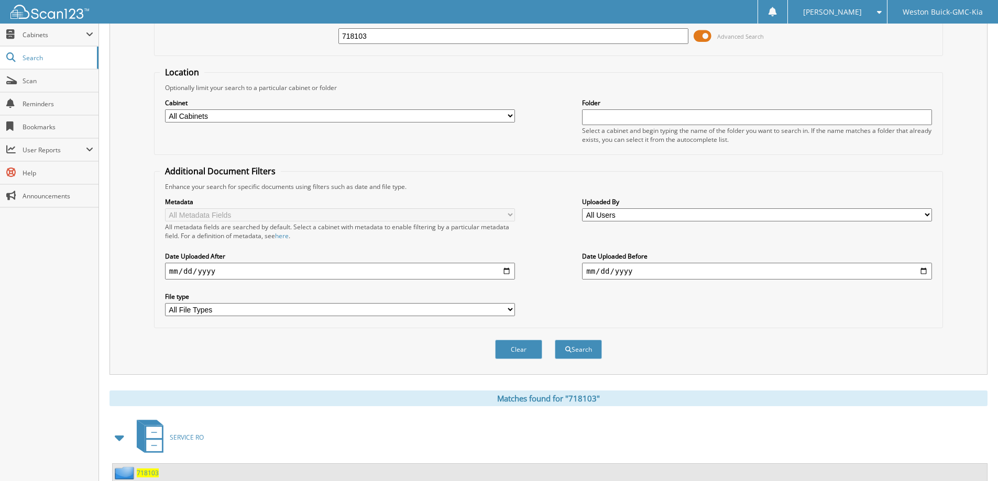
scroll to position [0, 0]
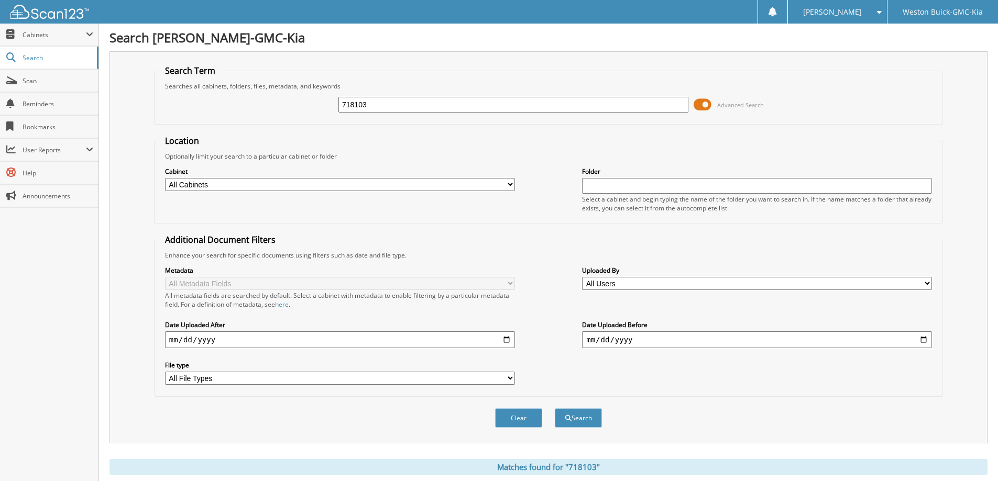
click at [442, 100] on input "718103" at bounding box center [513, 105] width 350 height 16
type input "719373"
click at [555, 409] on button "Search" at bounding box center [578, 418] width 47 height 19
click at [433, 111] on input "719373" at bounding box center [513, 105] width 350 height 16
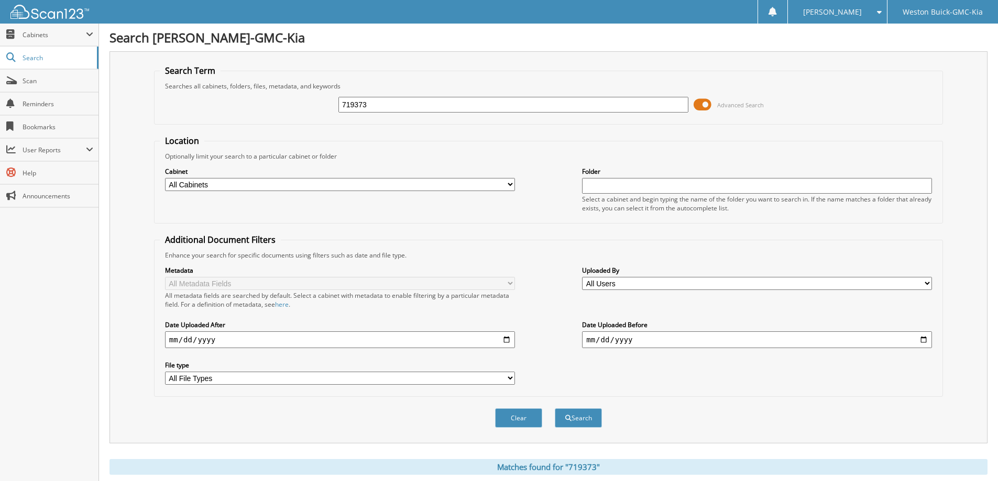
click at [433, 111] on input "719373" at bounding box center [513, 105] width 350 height 16
type input "719373"
click at [555, 409] on button "Search" at bounding box center [578, 418] width 47 height 19
click at [699, 106] on span at bounding box center [703, 105] width 18 height 16
